Goal: Transaction & Acquisition: Purchase product/service

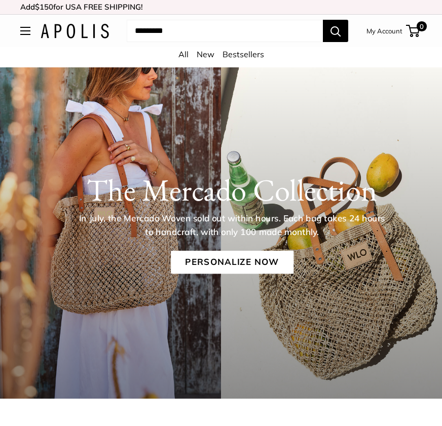
click at [217, 259] on link "Personalize Now" at bounding box center [232, 262] width 123 height 23
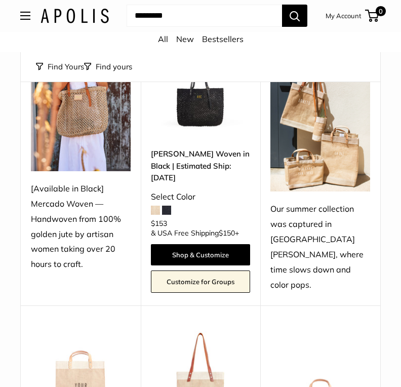
scroll to position [186, 0]
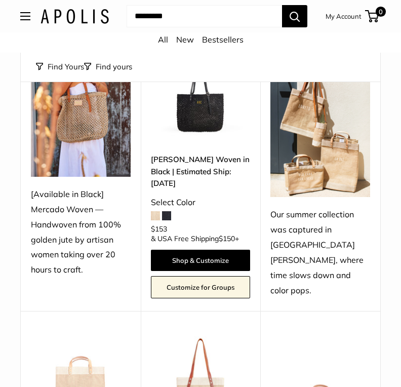
click at [187, 195] on div "Select Color" at bounding box center [201, 202] width 100 height 15
click at [202, 250] on link "Shop & Customize" at bounding box center [201, 260] width 100 height 21
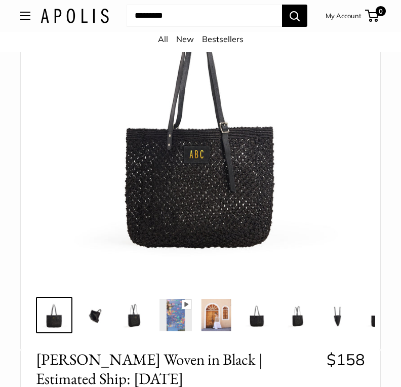
scroll to position [159, 0]
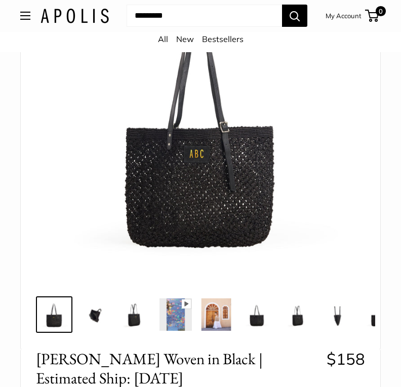
click at [137, 321] on img at bounding box center [135, 315] width 32 height 32
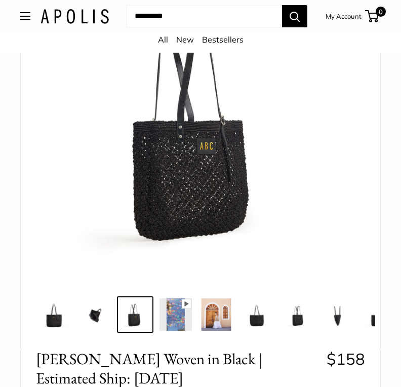
click at [178, 316] on img at bounding box center [175, 314] width 32 height 32
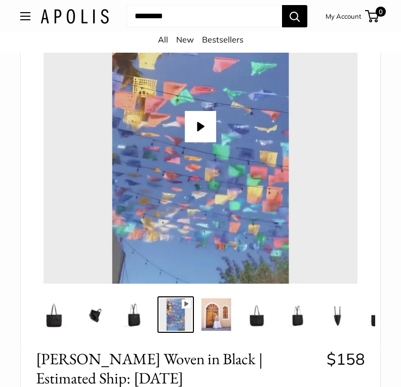
click at [222, 311] on img at bounding box center [216, 314] width 32 height 32
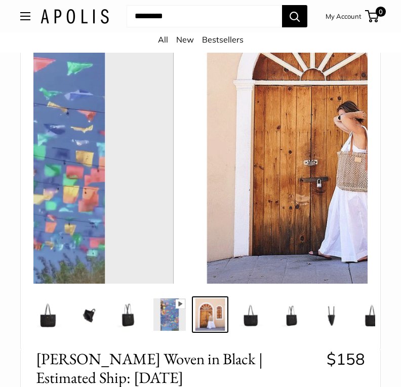
scroll to position [0, 7]
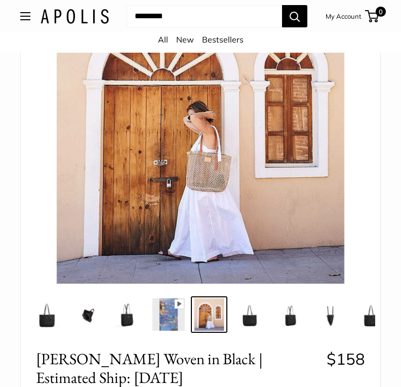
click at [253, 315] on img at bounding box center [249, 314] width 32 height 32
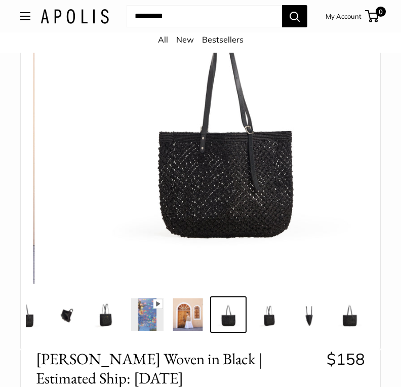
scroll to position [0, 31]
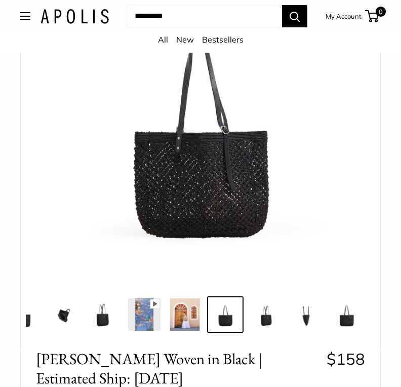
click at [274, 318] on img at bounding box center [266, 314] width 32 height 32
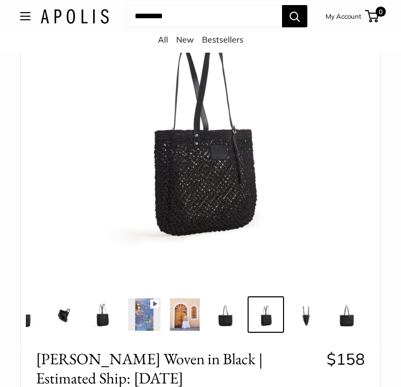
click at [304, 321] on img at bounding box center [306, 314] width 32 height 32
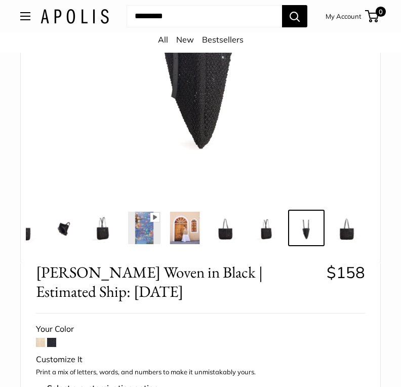
scroll to position [266, 0]
